Goal: Find specific page/section: Find specific page/section

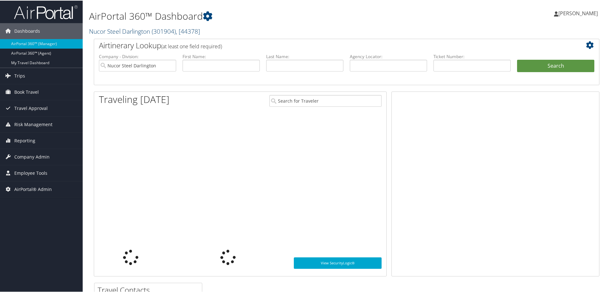
click at [108, 32] on link "Nucor Steel Darlington ( 301904 ) , [ 44378 ]" at bounding box center [144, 30] width 111 height 9
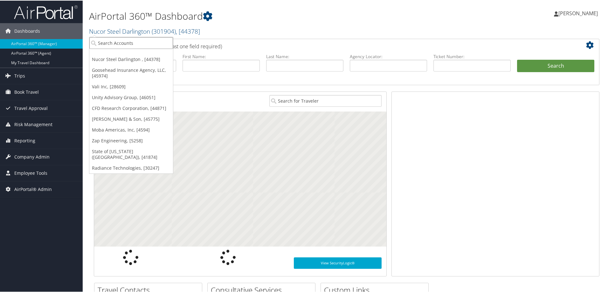
click at [113, 43] on input "search" at bounding box center [131, 43] width 84 height 12
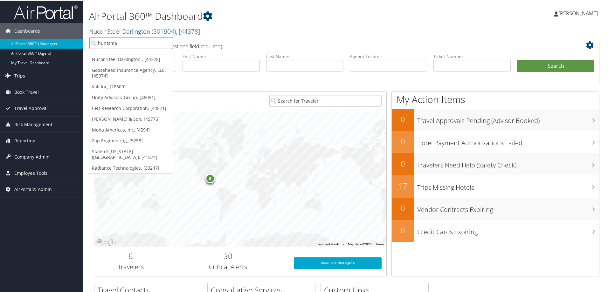
type input "huntsman"
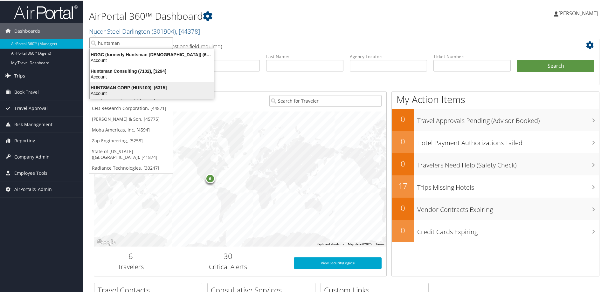
click at [130, 87] on div "HUNTSMAN CORP (HUN100), [6315]" at bounding box center [152, 87] width 132 height 6
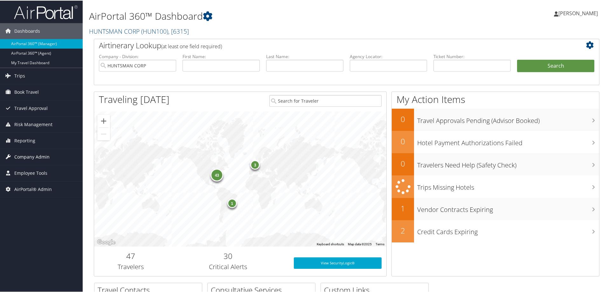
click at [33, 155] on span "Company Admin" at bounding box center [31, 156] width 35 height 16
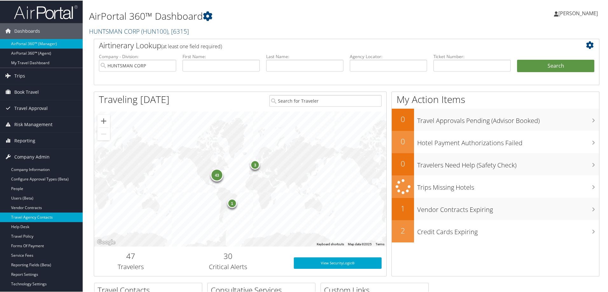
click at [28, 217] on link "Travel Agency Contacts" at bounding box center [41, 217] width 83 height 10
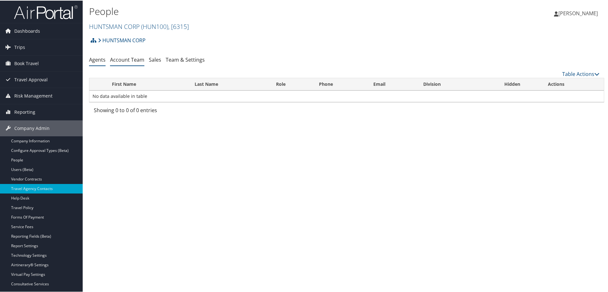
click at [125, 59] on link "Account Team" at bounding box center [127, 59] width 34 height 7
